Goal: Task Accomplishment & Management: Complete application form

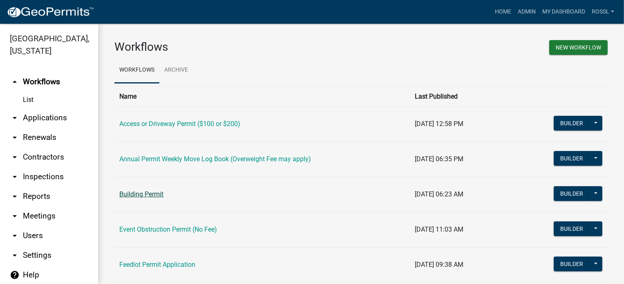
click at [151, 193] on link "Building Permit" at bounding box center [141, 194] width 44 height 8
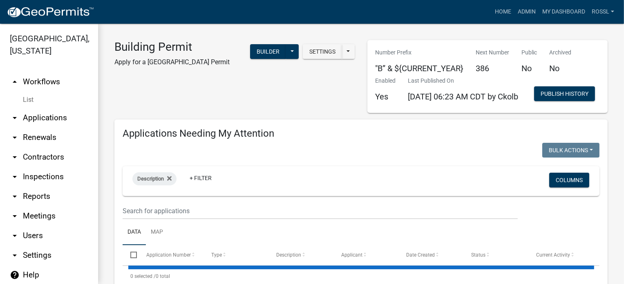
select select "2: 50"
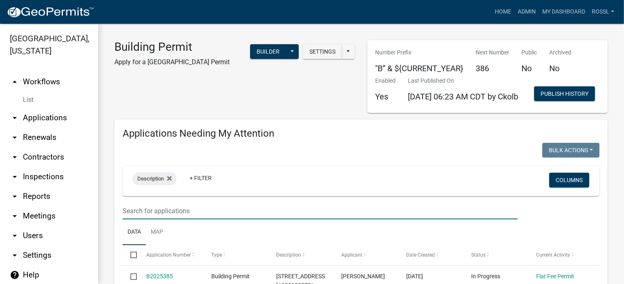
click at [172, 219] on input "text" at bounding box center [320, 210] width 395 height 17
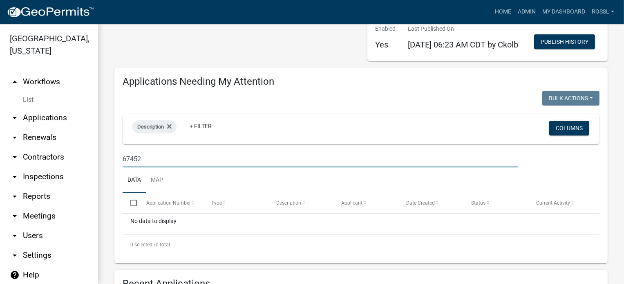
scroll to position [123, 0]
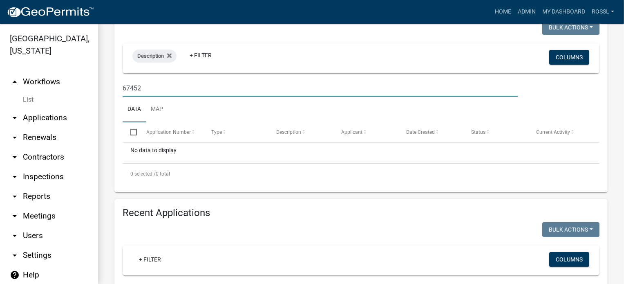
type input "67452"
click at [203, 122] on ul "Data Map" at bounding box center [361, 110] width 477 height 26
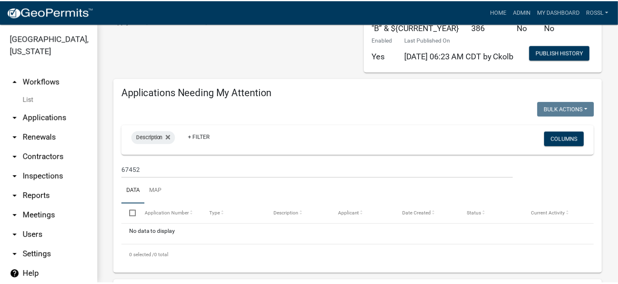
scroll to position [0, 0]
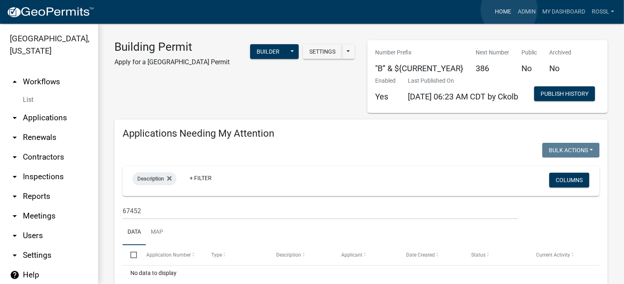
click at [509, 9] on link "Home" at bounding box center [503, 12] width 23 height 16
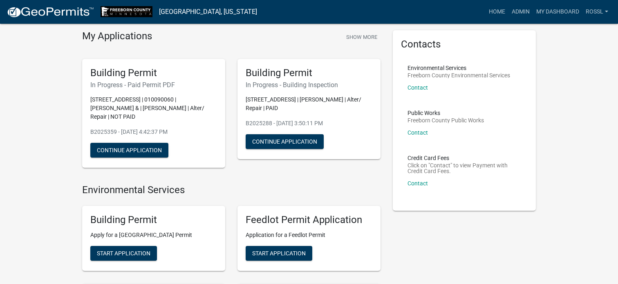
scroll to position [41, 0]
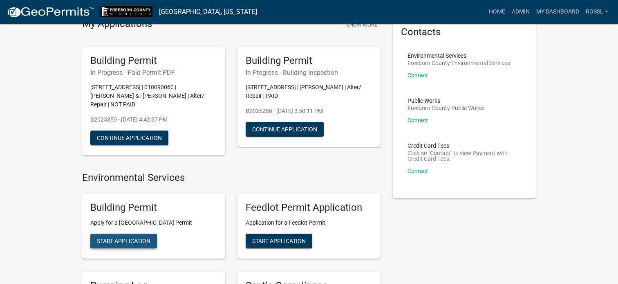
click at [119, 240] on span "Start Application" at bounding box center [124, 241] width 54 height 7
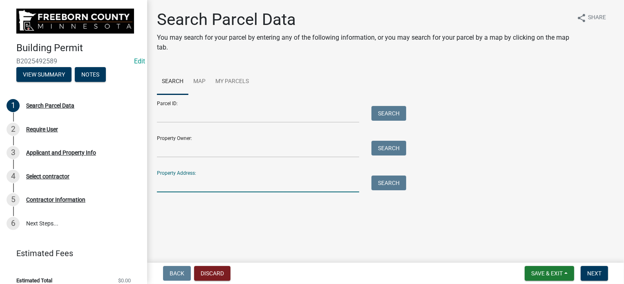
click at [187, 179] on input "Property Address:" at bounding box center [258, 183] width 202 height 17
type input "67452"
click at [401, 181] on button "Search" at bounding box center [389, 182] width 35 height 15
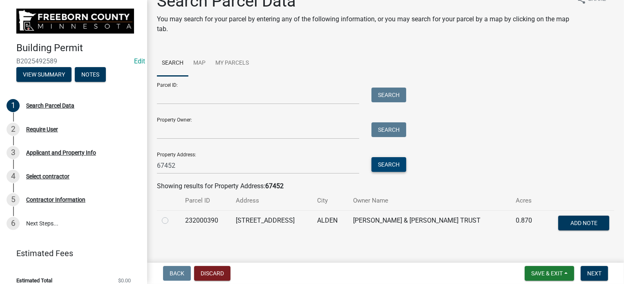
scroll to position [28, 0]
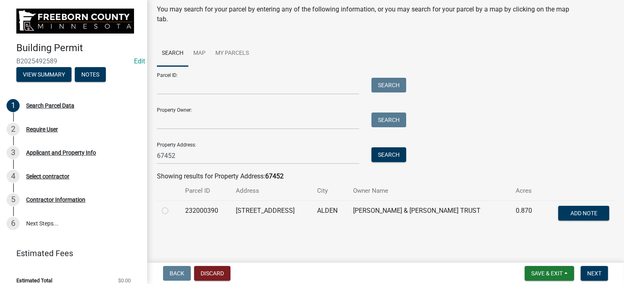
click at [165, 213] on div at bounding box center [168, 211] width 13 height 10
click at [172, 206] on label at bounding box center [172, 206] width 0 height 0
click at [172, 211] on input "radio" at bounding box center [174, 208] width 5 height 5
radio input "true"
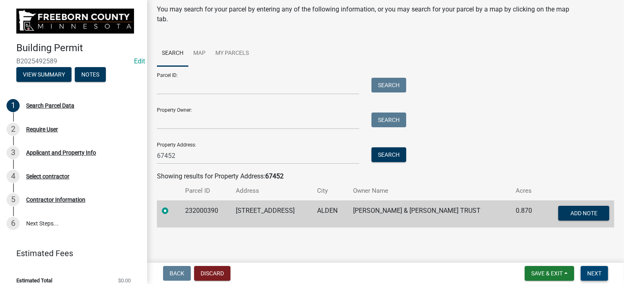
click at [593, 268] on button "Next" at bounding box center [594, 273] width 27 height 15
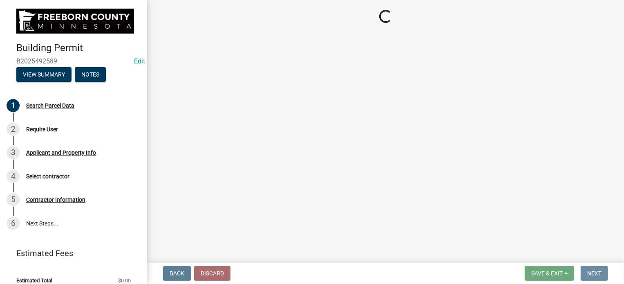
scroll to position [0, 0]
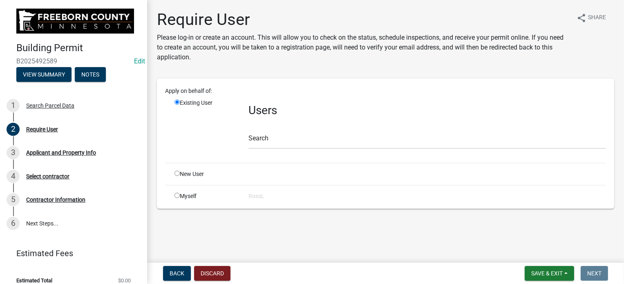
click at [177, 173] on input "radio" at bounding box center [177, 173] width 5 height 5
radio input "true"
radio input "false"
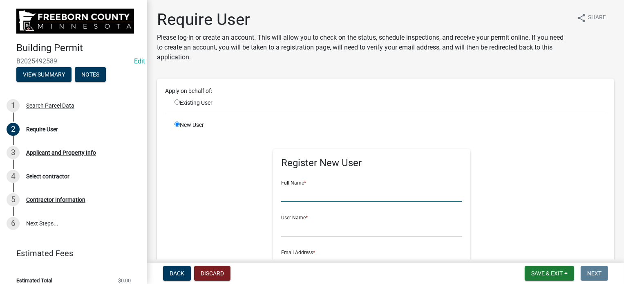
click at [306, 195] on input "text" at bounding box center [371, 193] width 181 height 17
type input "[PERSON_NAME]"
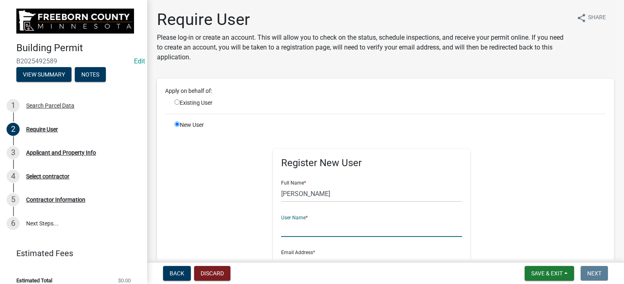
click at [288, 230] on input "text" at bounding box center [371, 228] width 181 height 17
type input "[PERSON_NAME]"
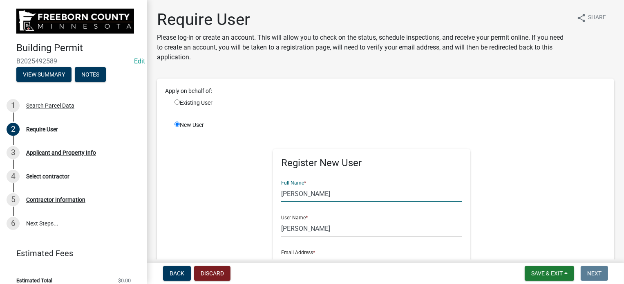
click at [306, 191] on input "[PERSON_NAME]" at bounding box center [371, 193] width 181 height 17
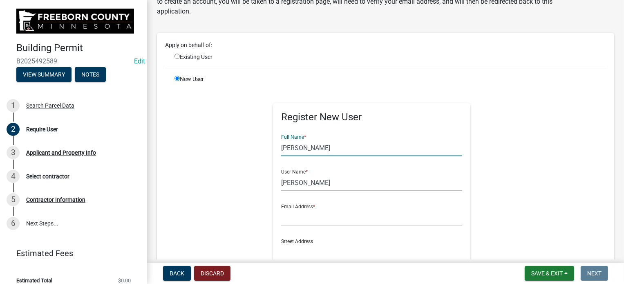
scroll to position [123, 0]
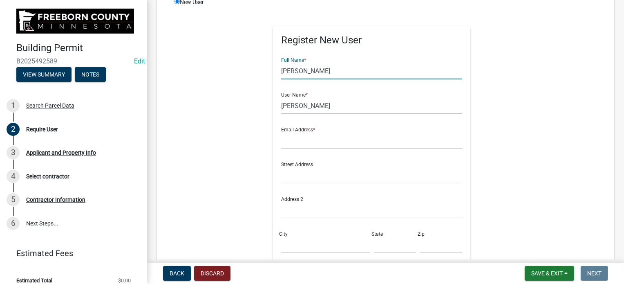
type input "[PERSON_NAME]"
click at [298, 147] on input "text" at bounding box center [371, 140] width 181 height 17
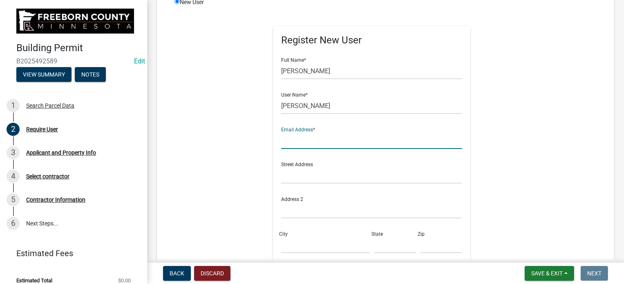
type input "[PERSON_NAME][EMAIL_ADDRESS][PERSON_NAME][DOMAIN_NAME][PERSON_NAME]"
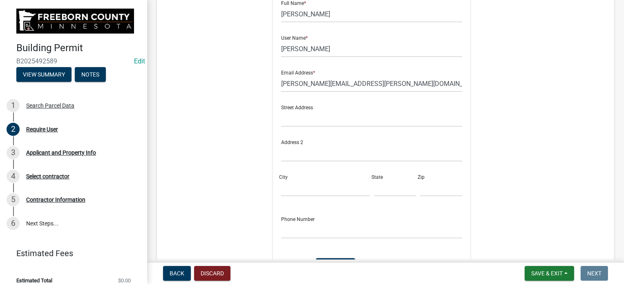
scroll to position [300, 0]
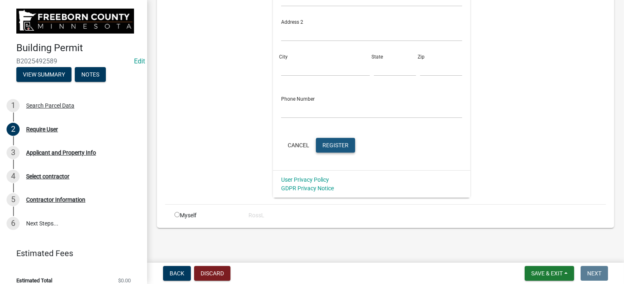
click at [336, 142] on span "Register" at bounding box center [336, 145] width 26 height 7
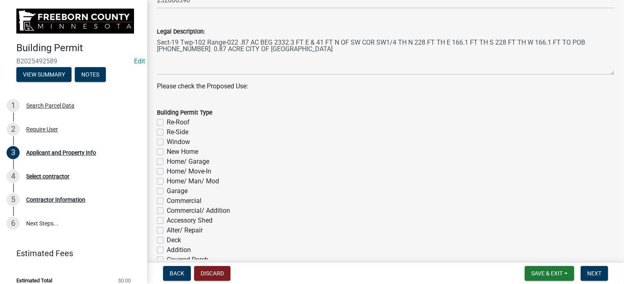
scroll to position [327, 0]
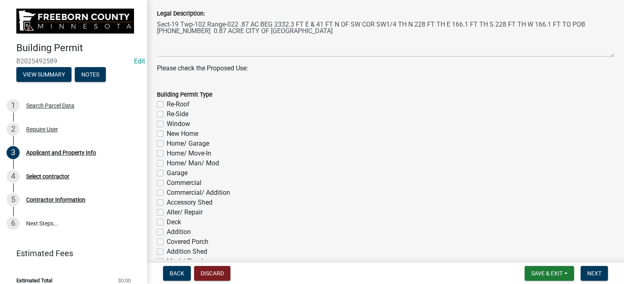
click at [167, 125] on label "Window" at bounding box center [178, 124] width 23 height 10
click at [167, 124] on input "Window" at bounding box center [169, 121] width 5 height 5
checkbox input "true"
checkbox input "false"
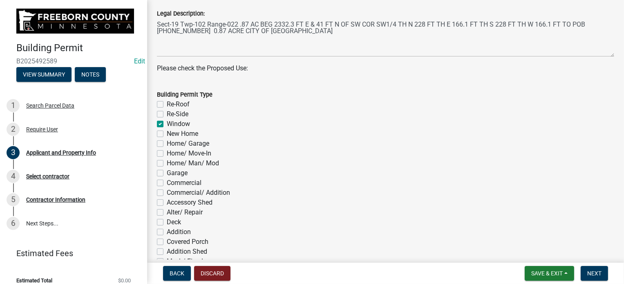
checkbox input "true"
checkbox input "false"
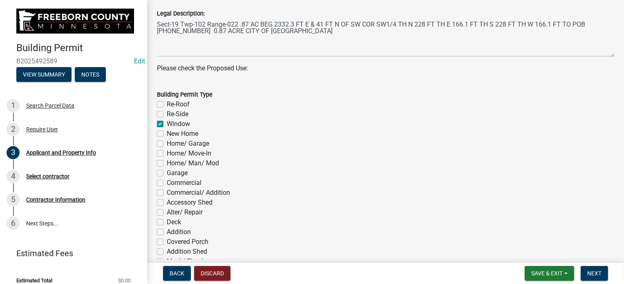
checkbox input "false"
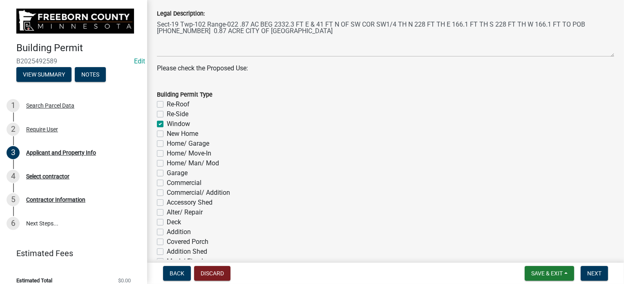
checkbox input "false"
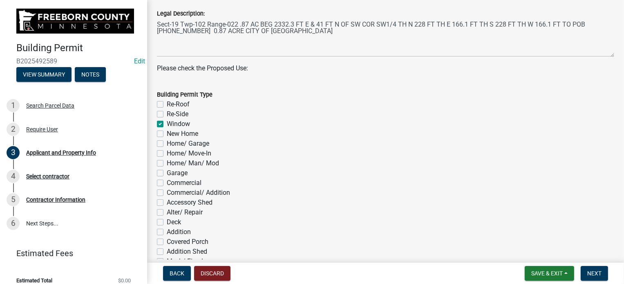
checkbox input "false"
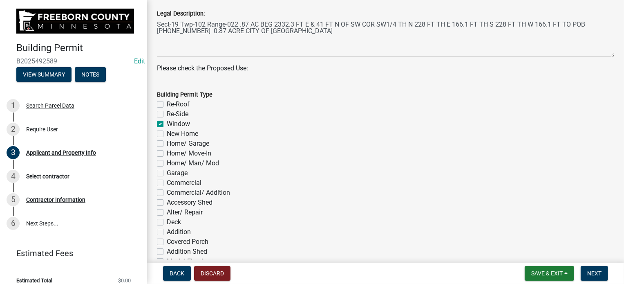
checkbox input "false"
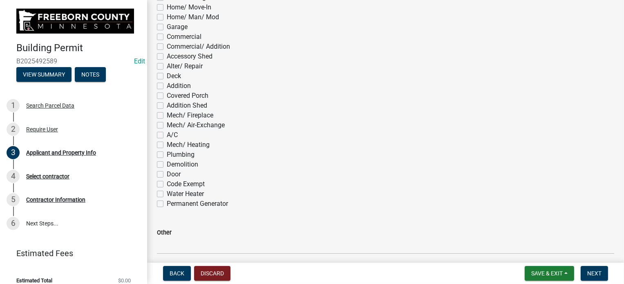
scroll to position [573, 0]
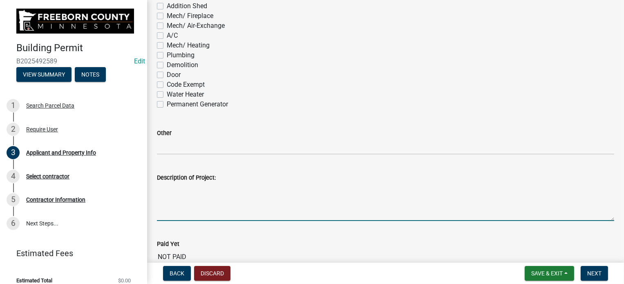
click at [180, 211] on textarea "Description of Project:" at bounding box center [386, 201] width 458 height 38
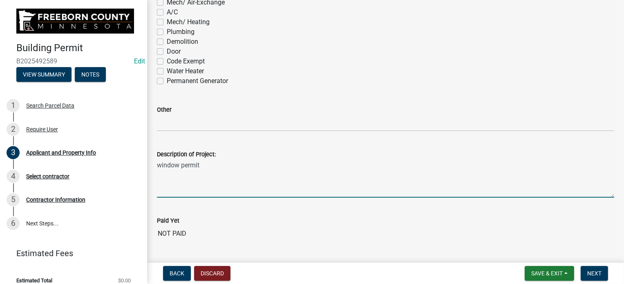
scroll to position [618, 0]
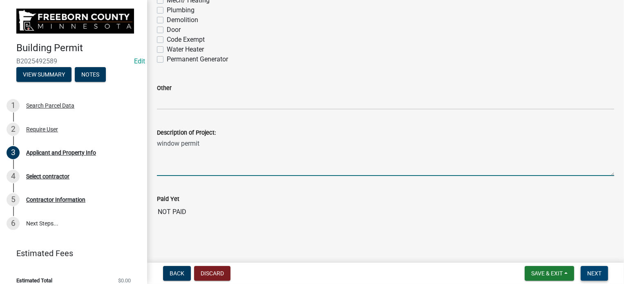
type textarea "window permit"
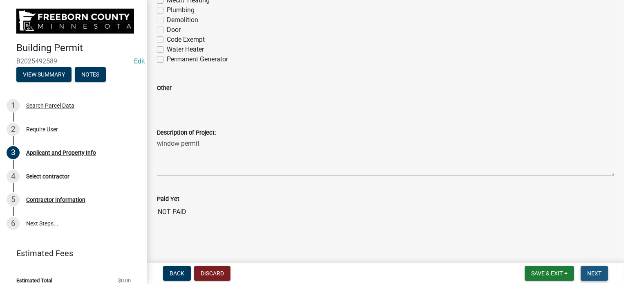
click at [590, 270] on span "Next" at bounding box center [595, 273] width 14 height 7
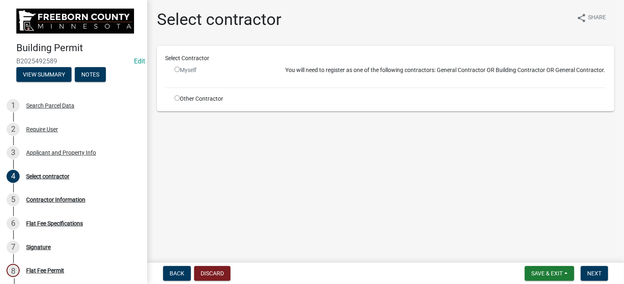
click at [178, 93] on div "Select Contractor Myself You will need to register as one of the following cont…" at bounding box center [385, 78] width 441 height 49
click at [177, 97] on input "radio" at bounding box center [177, 97] width 5 height 5
radio input "true"
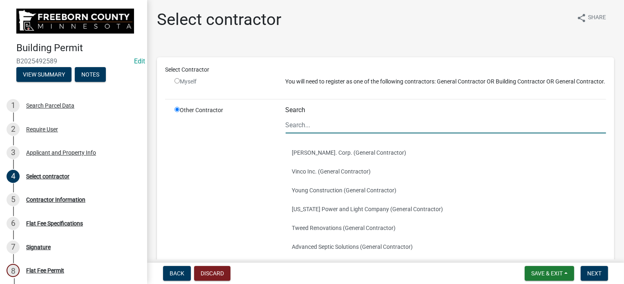
click at [319, 133] on input "Search" at bounding box center [446, 125] width 321 height 17
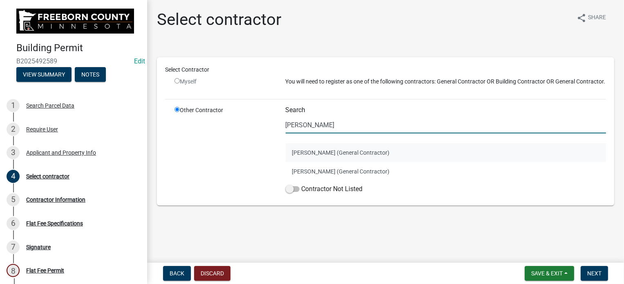
type input "[PERSON_NAME]"
click at [322, 153] on button "[PERSON_NAME] (General Contractor)" at bounding box center [446, 152] width 321 height 19
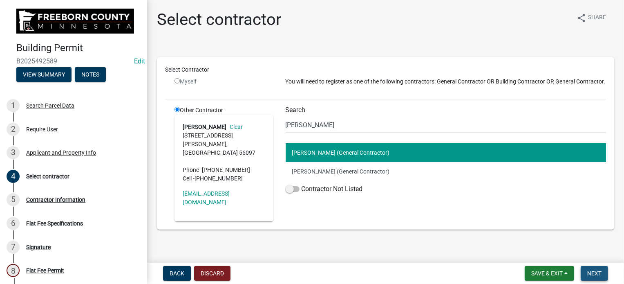
click at [594, 270] on span "Next" at bounding box center [595, 273] width 14 height 7
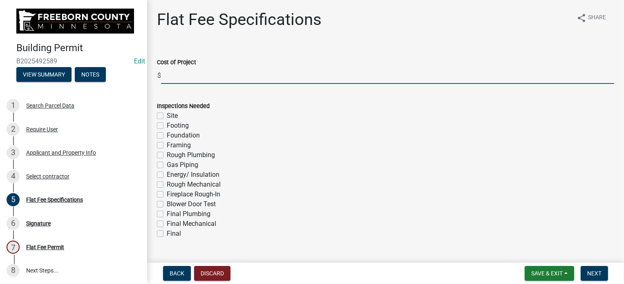
click at [186, 78] on input "text" at bounding box center [388, 75] width 454 height 17
type input "14000"
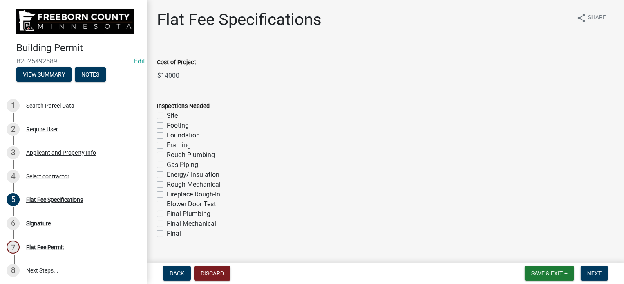
click at [167, 234] on label "Final" at bounding box center [174, 234] width 14 height 10
click at [167, 234] on input "Final" at bounding box center [169, 231] width 5 height 5
checkbox input "true"
checkbox input "false"
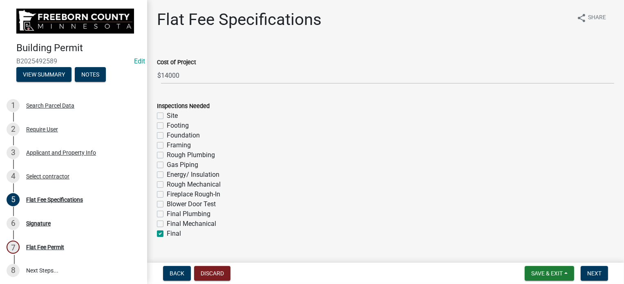
checkbox input "false"
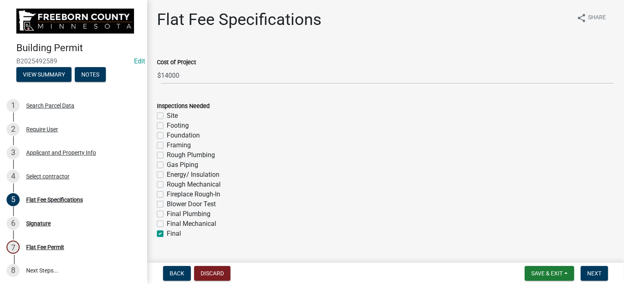
checkbox input "false"
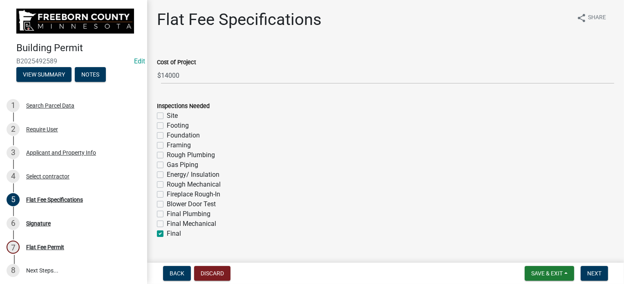
checkbox input "true"
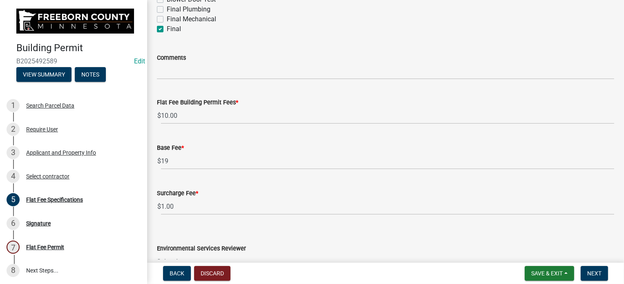
scroll to position [254, 0]
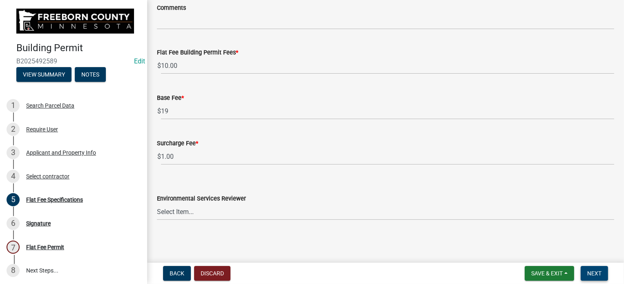
click at [590, 268] on button "Next" at bounding box center [594, 273] width 27 height 15
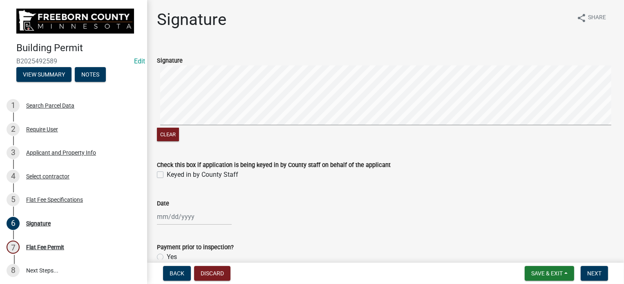
click at [167, 174] on label "Keyed in by County Staff" at bounding box center [203, 175] width 72 height 10
click at [167, 174] on input "Keyed in by County Staff" at bounding box center [169, 172] width 5 height 5
click at [167, 174] on label "Keyed in by County Staff" at bounding box center [203, 175] width 72 height 10
click at [167, 174] on input "Keyed in by County Staff" at bounding box center [169, 172] width 5 height 5
click at [167, 177] on label "Keyed in by County Staff" at bounding box center [203, 175] width 72 height 10
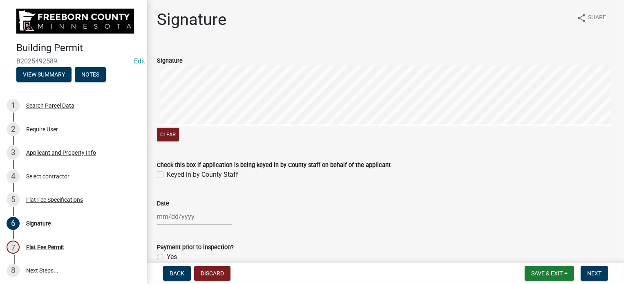
click at [167, 175] on input "Keyed in by County Staff" at bounding box center [169, 172] width 5 height 5
checkbox input "true"
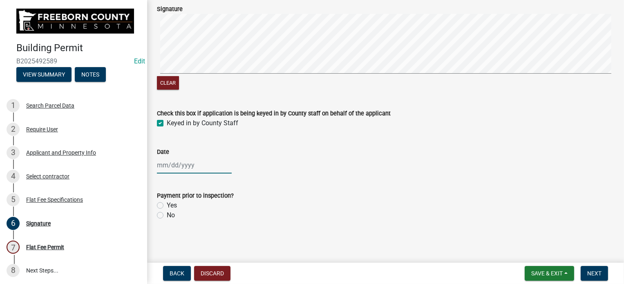
click at [171, 169] on div at bounding box center [194, 165] width 75 height 17
select select "10"
select select "2025"
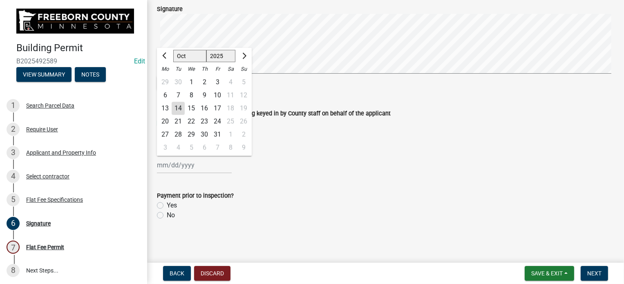
click at [179, 106] on div "14" at bounding box center [178, 108] width 13 height 13
type input "[DATE]"
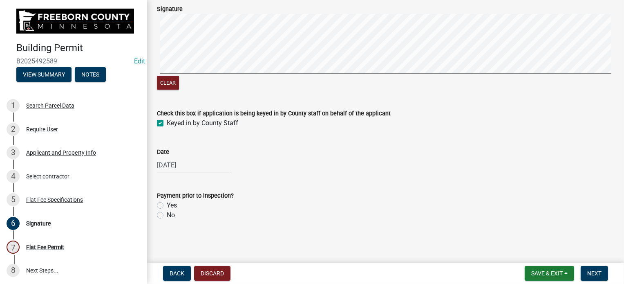
click at [167, 215] on label "No" at bounding box center [171, 215] width 8 height 10
click at [167, 215] on input "No" at bounding box center [169, 212] width 5 height 5
radio input "true"
click at [588, 270] on span "Next" at bounding box center [595, 273] width 14 height 7
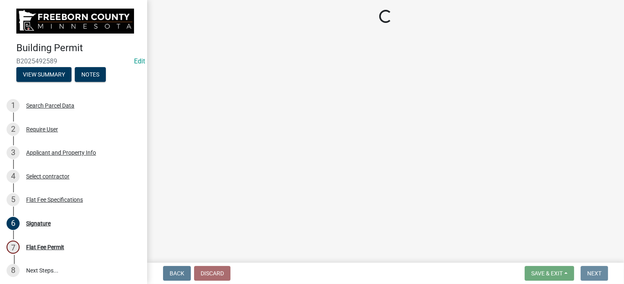
scroll to position [0, 0]
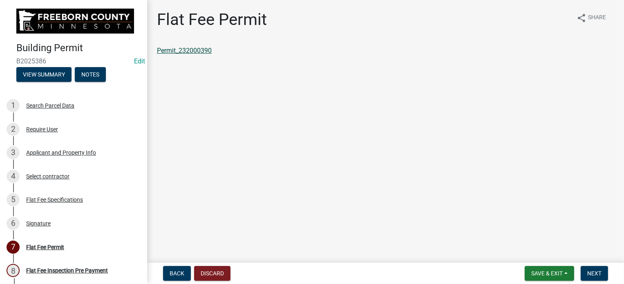
click at [189, 50] on link "Permit_232000390" at bounding box center [184, 51] width 55 height 8
